Goal: Task Accomplishment & Management: Use online tool/utility

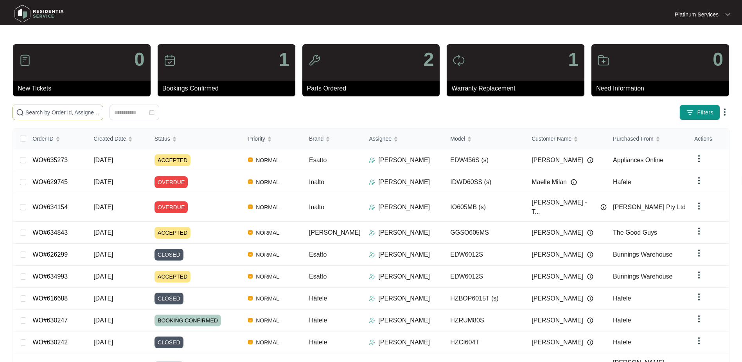
click at [77, 110] on input "text" at bounding box center [62, 112] width 74 height 9
paste input "630247"
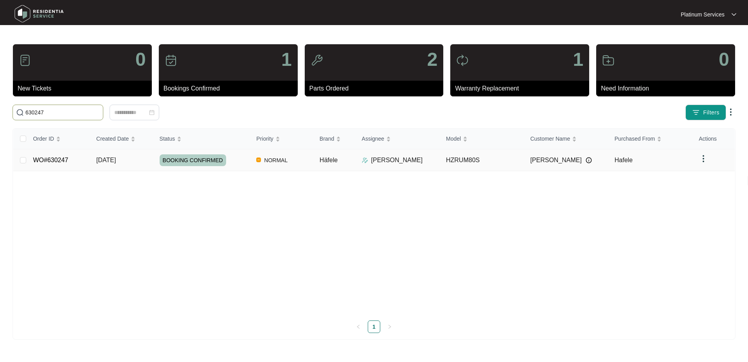
type input "630247"
click at [497, 164] on td "HZRUM80S" at bounding box center [482, 160] width 84 height 22
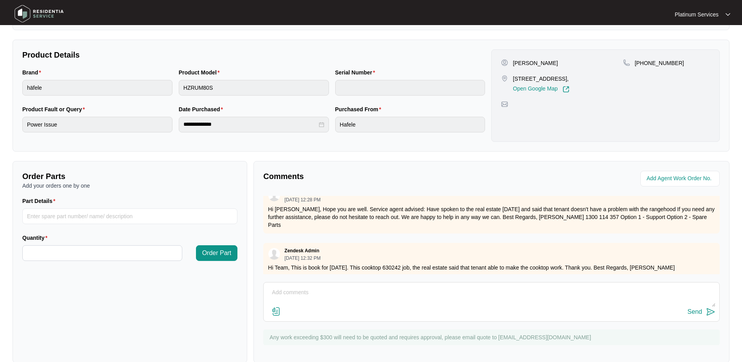
scroll to position [158, 0]
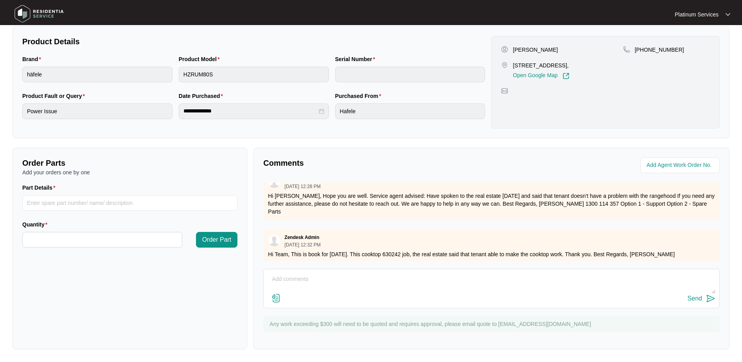
click at [376, 277] on textarea at bounding box center [492, 283] width 448 height 20
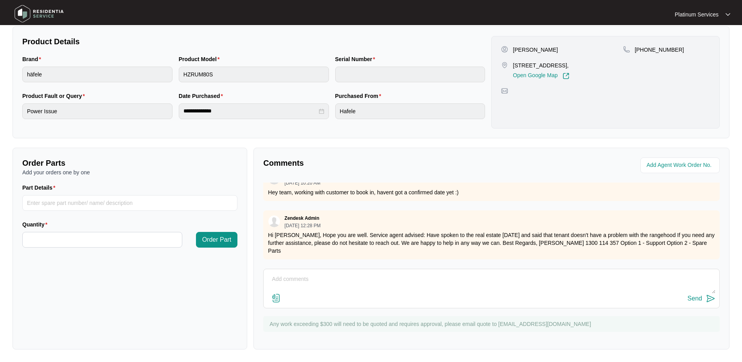
scroll to position [265, 0]
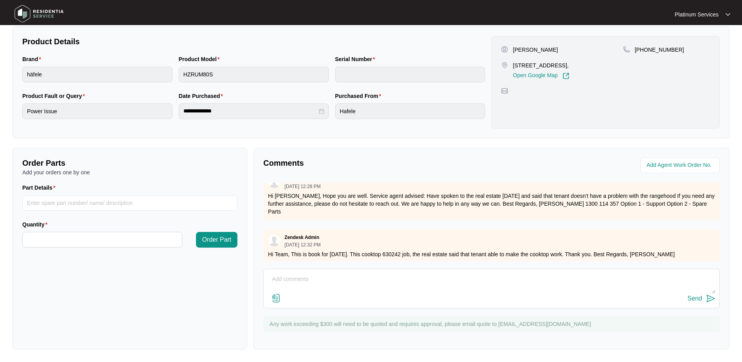
click at [355, 273] on textarea at bounding box center [492, 283] width 448 height 20
paste textarea "Inspected the RANGEHOOD and noticed the switch on the wall,possibly faulty,not …"
click at [269, 279] on textarea "Inspected the RANGEHOOD and noticed the switch on the wall,possibly faulty,not …" at bounding box center [492, 283] width 448 height 20
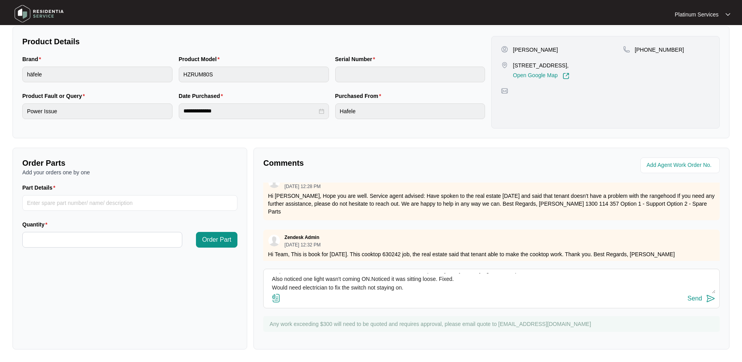
click at [490, 277] on textarea "Inspected the RANGEHOOD and noticed the switch on the wall,possibly faulty,not …" at bounding box center [492, 283] width 448 height 20
type textarea "Inspected the RANGEHOOD and noticed the switch on the wall,possibly faulty,not …"
click at [277, 301] on img at bounding box center [276, 297] width 9 height 9
click at [0, 0] on input "file" at bounding box center [0, 0] width 0 height 0
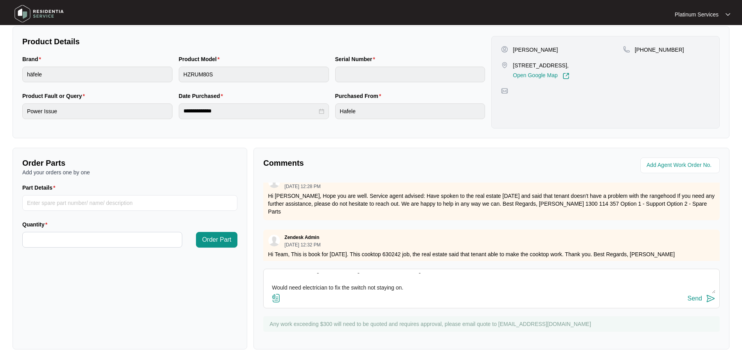
click at [710, 299] on img at bounding box center [710, 298] width 9 height 9
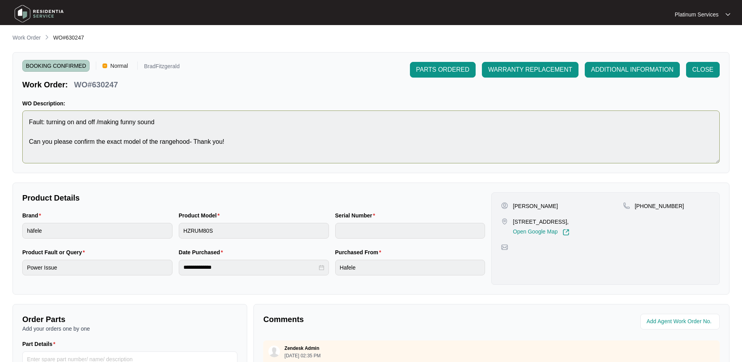
scroll to position [0, 0]
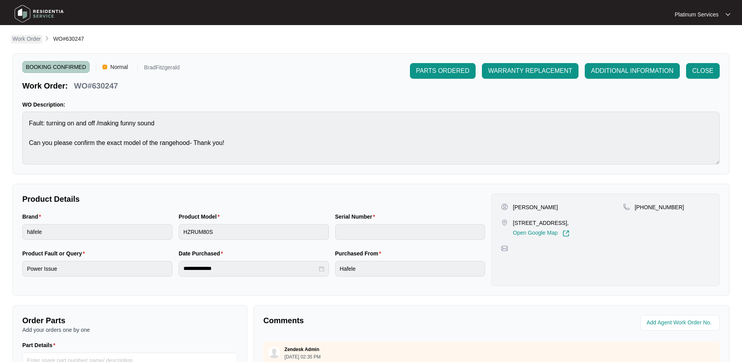
click at [40, 40] on p "Work Order" at bounding box center [27, 39] width 28 height 8
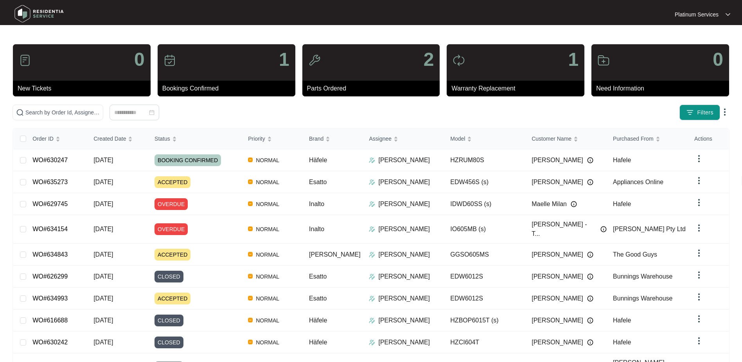
drag, startPoint x: 220, startPoint y: 115, endPoint x: 202, endPoint y: 26, distance: 91.3
click at [220, 115] on div at bounding box center [135, 112] width 244 height 16
click at [232, 159] on div "BOOKING CONFIRMED" at bounding box center [198, 160] width 87 height 12
